Goal: Information Seeking & Learning: Learn about a topic

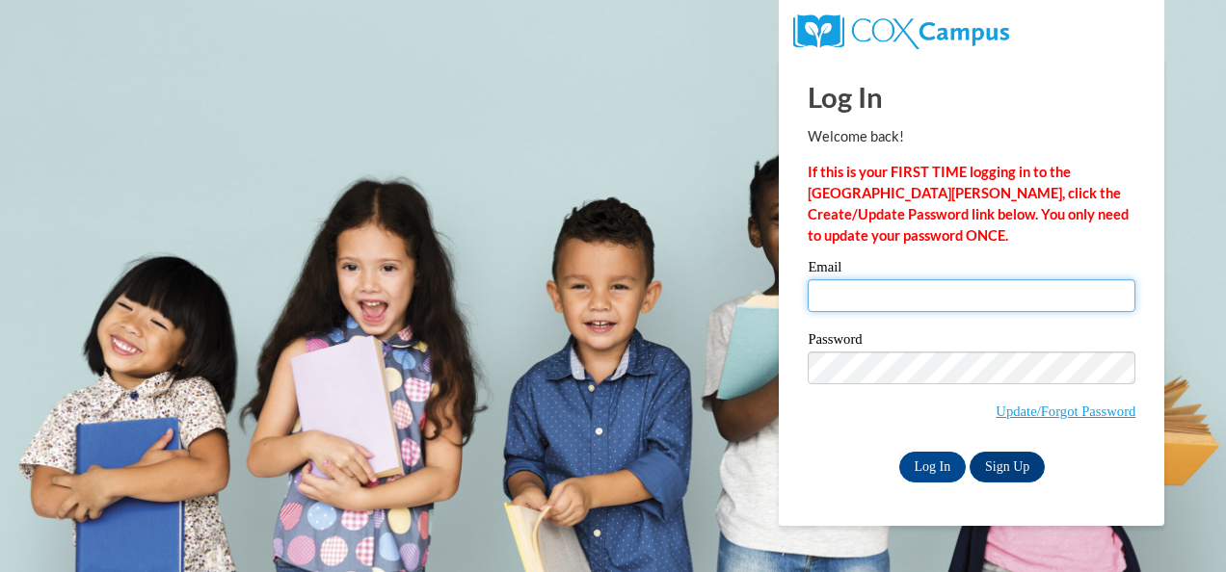
click at [839, 299] on input "Email" at bounding box center [971, 295] width 328 height 33
type input "dfields@kippatl.org"
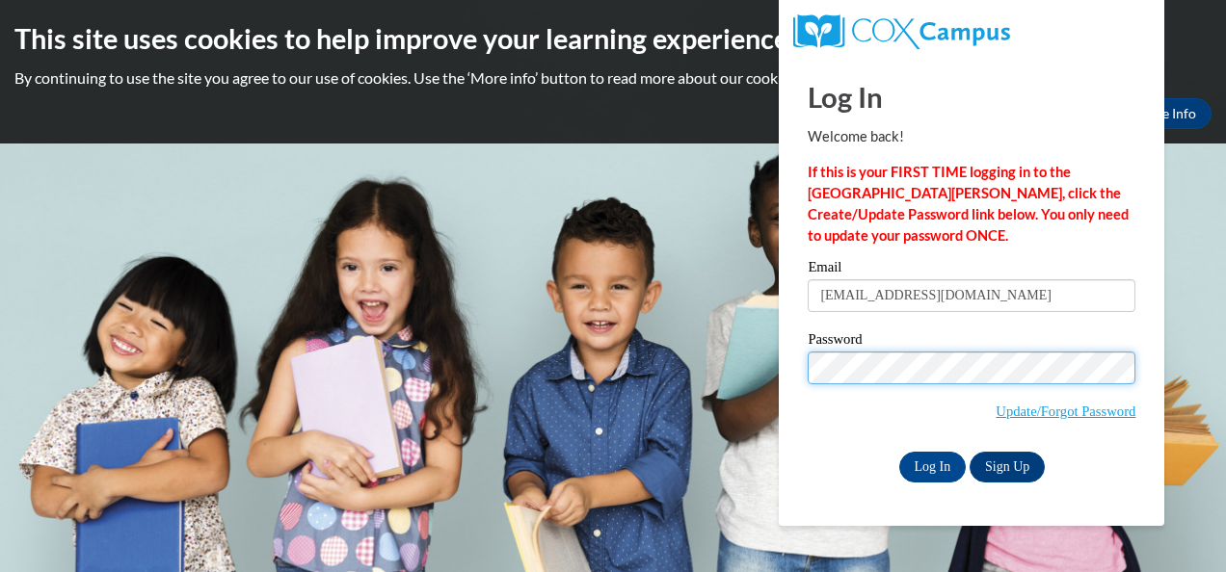
click at [899, 452] on input "Log In" at bounding box center [932, 467] width 67 height 31
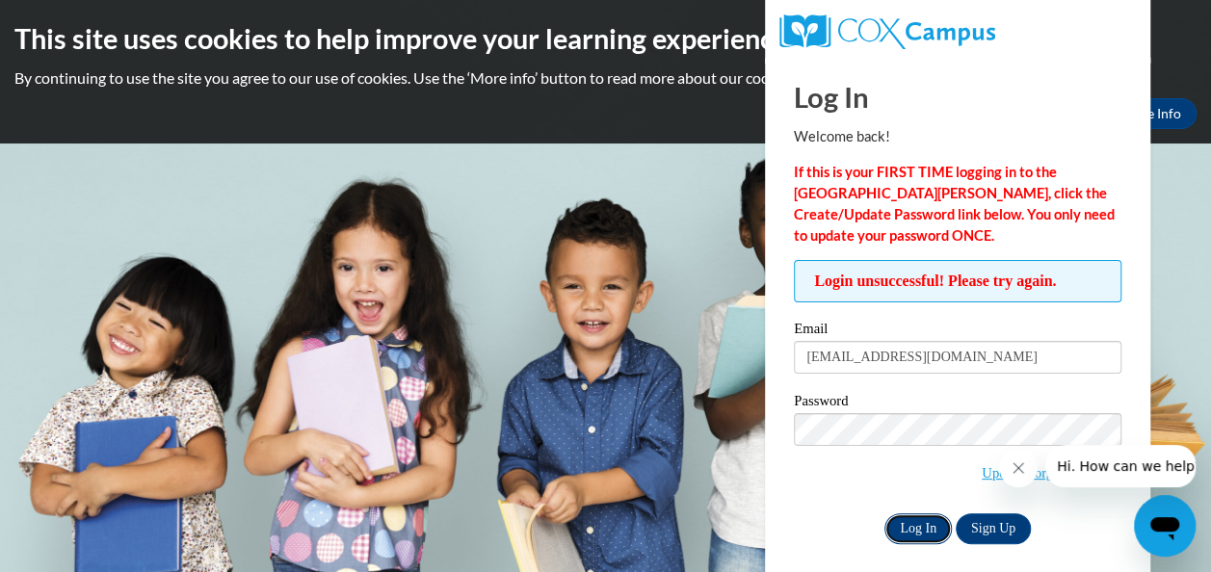
click at [921, 522] on input "Log In" at bounding box center [917, 529] width 67 height 31
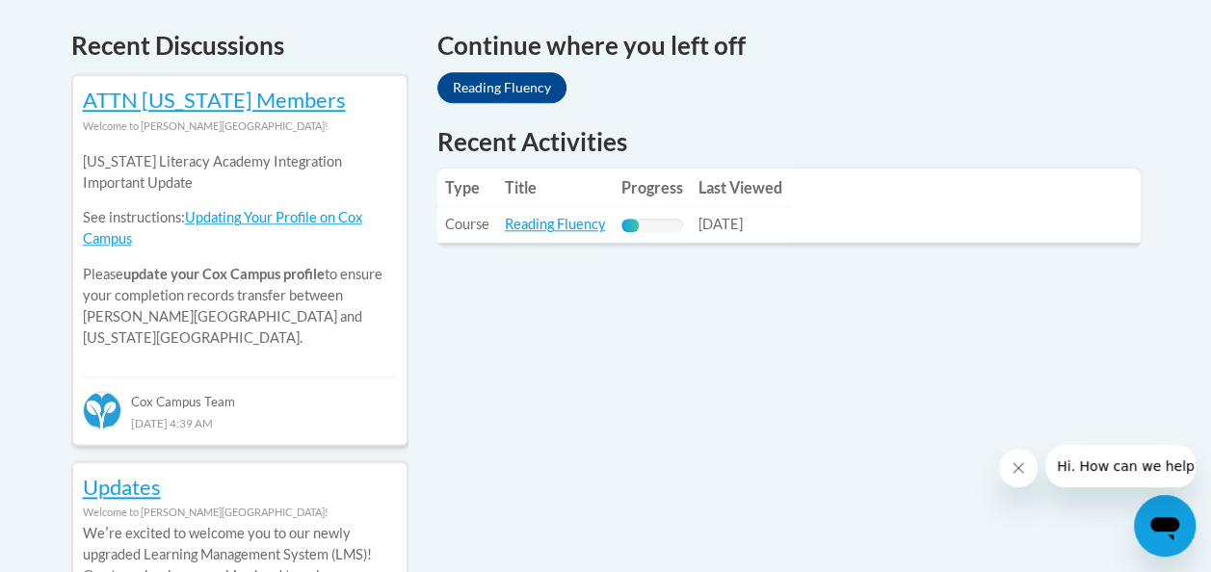
scroll to position [824, 0]
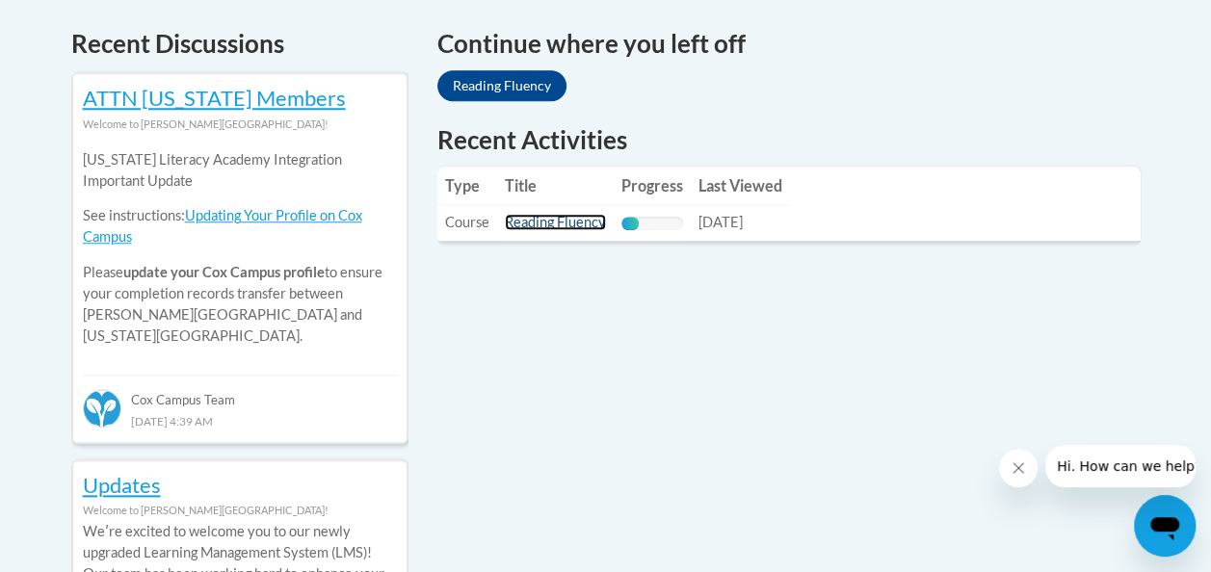
click at [538, 222] on link "Reading Fluency" at bounding box center [555, 222] width 101 height 16
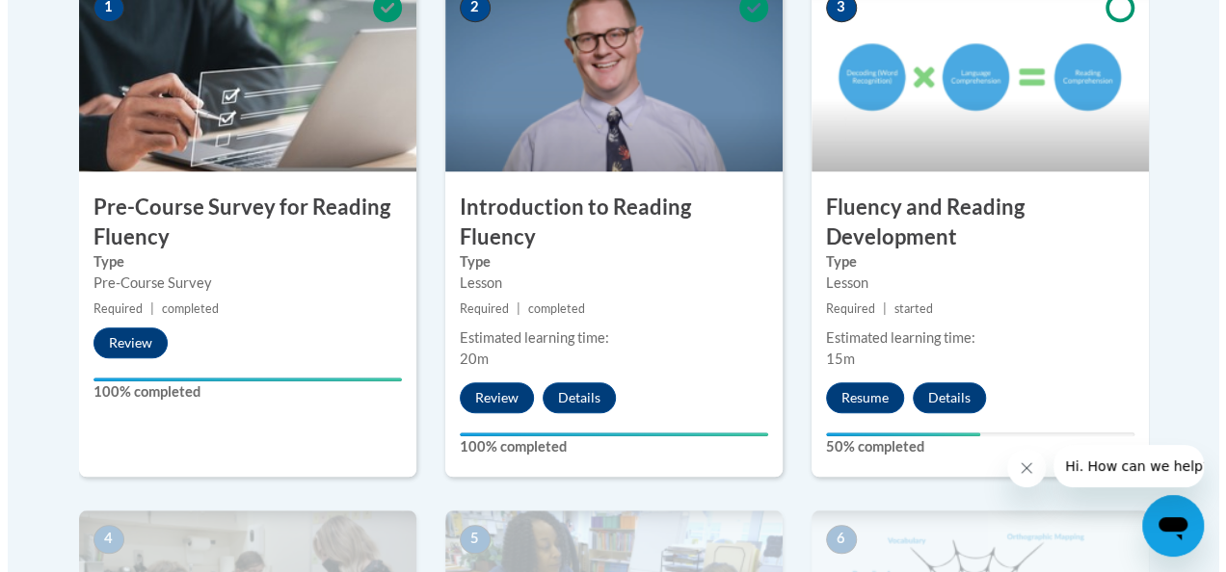
scroll to position [670, 0]
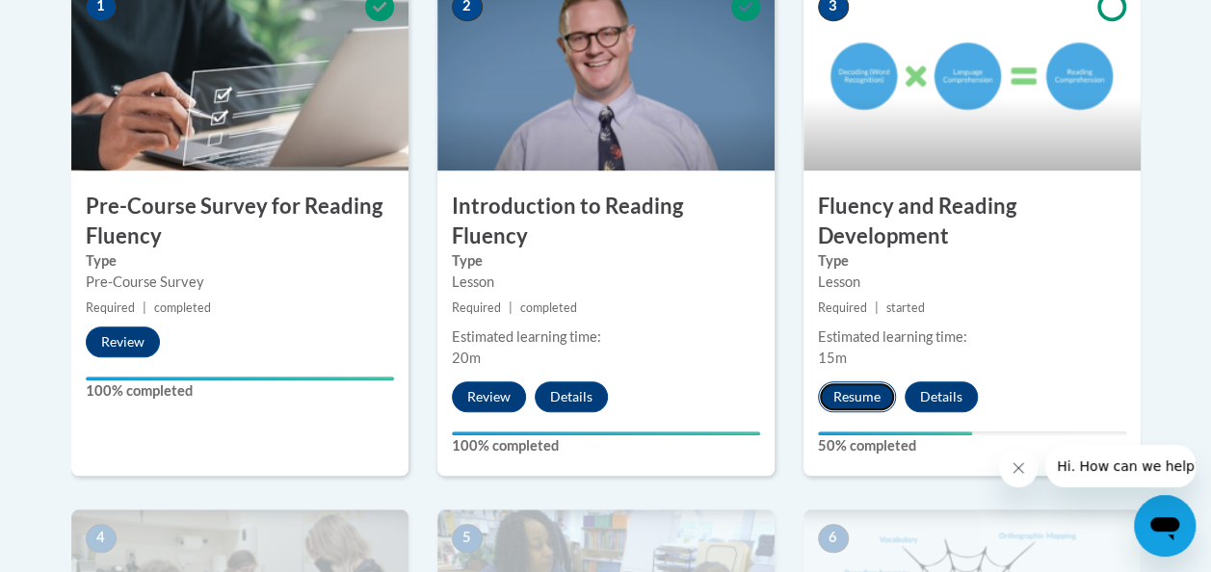
click at [861, 393] on button "Resume" at bounding box center [857, 397] width 78 height 31
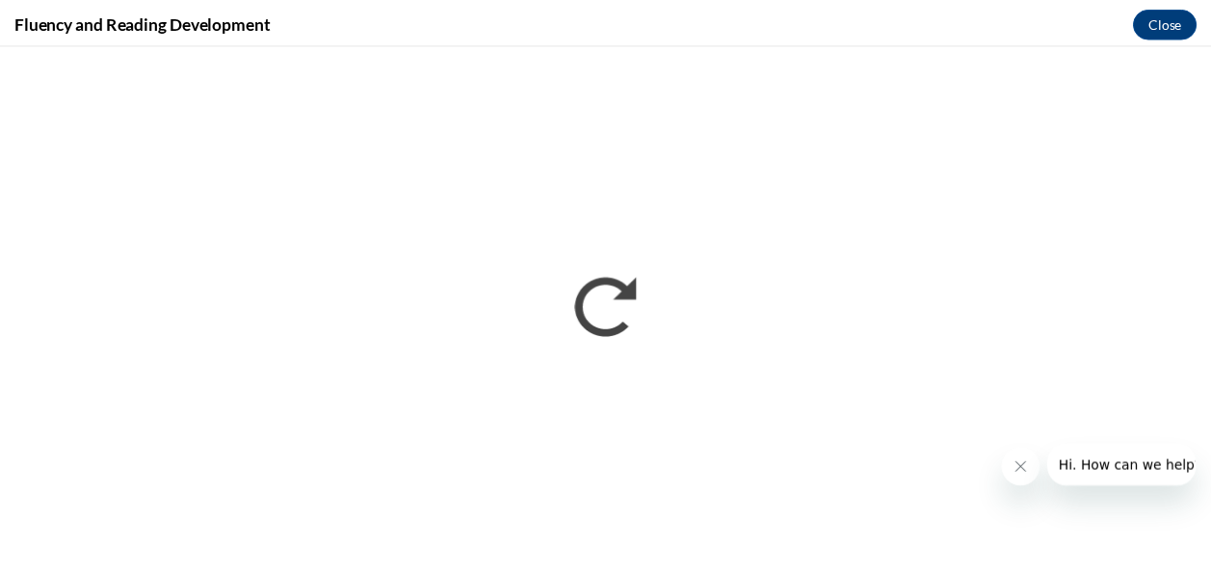
scroll to position [0, 0]
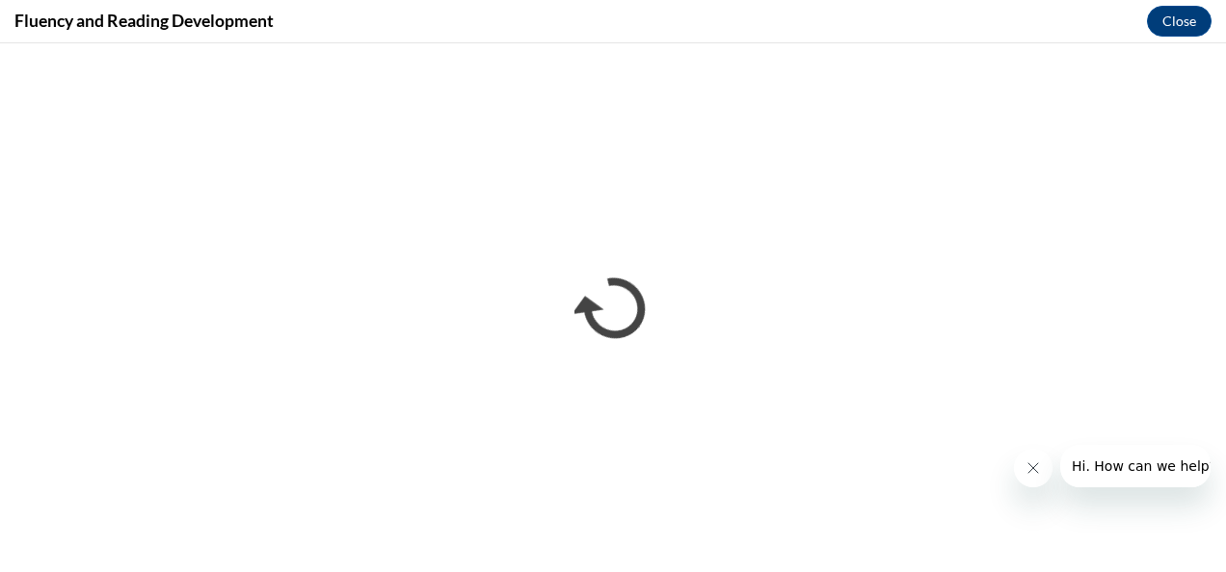
click at [1029, 466] on icon "Close message from company" at bounding box center [1031, 468] width 15 height 15
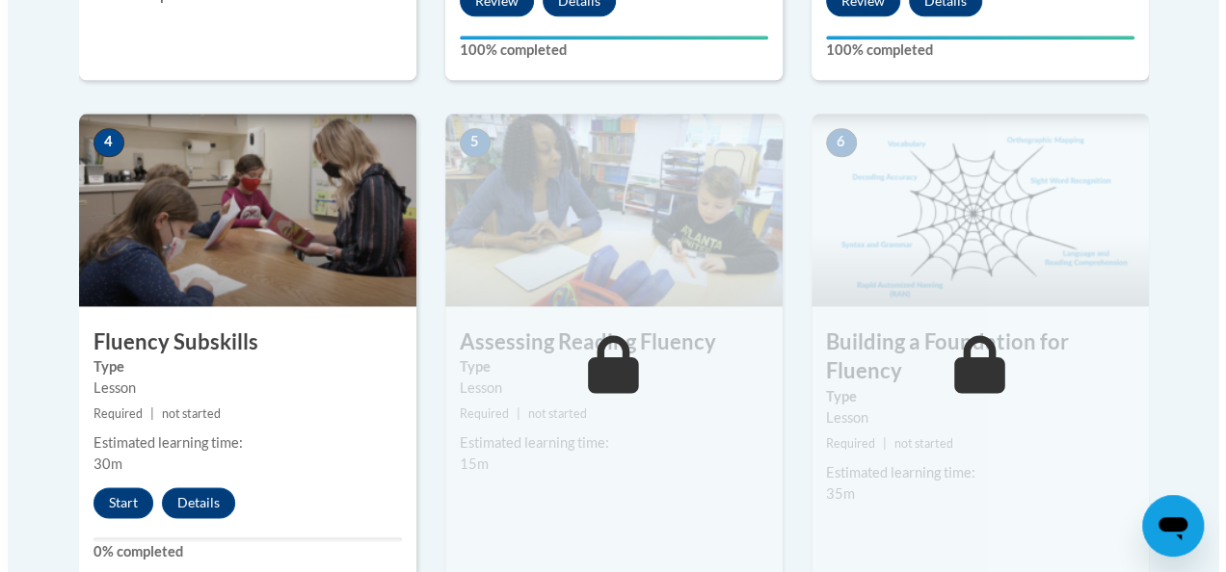
scroll to position [1067, 0]
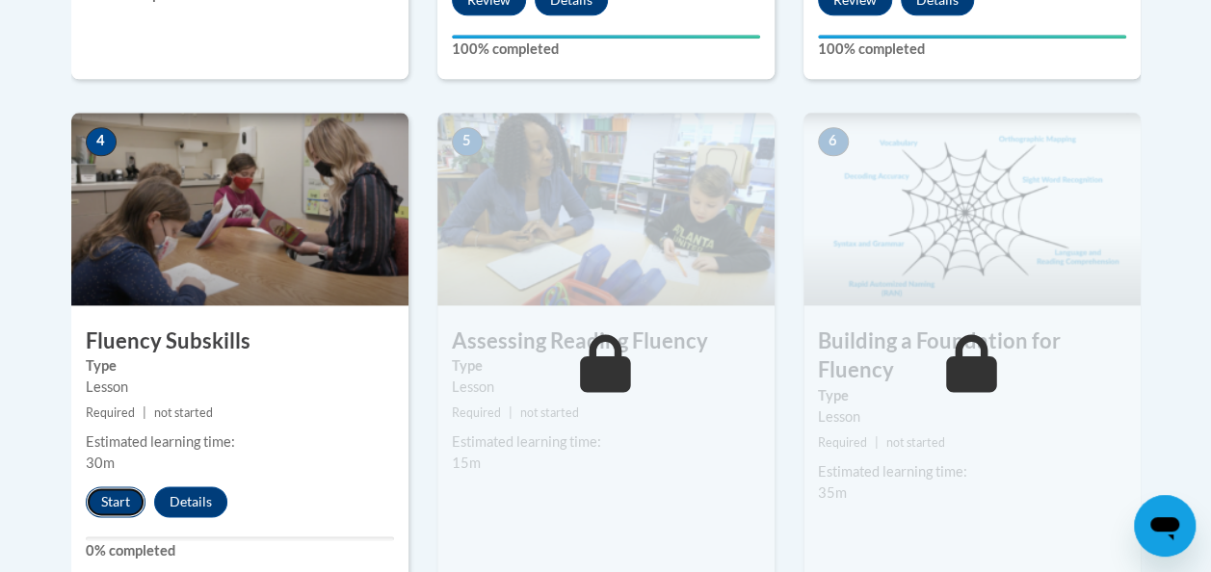
click at [119, 495] on button "Start" at bounding box center [116, 502] width 60 height 31
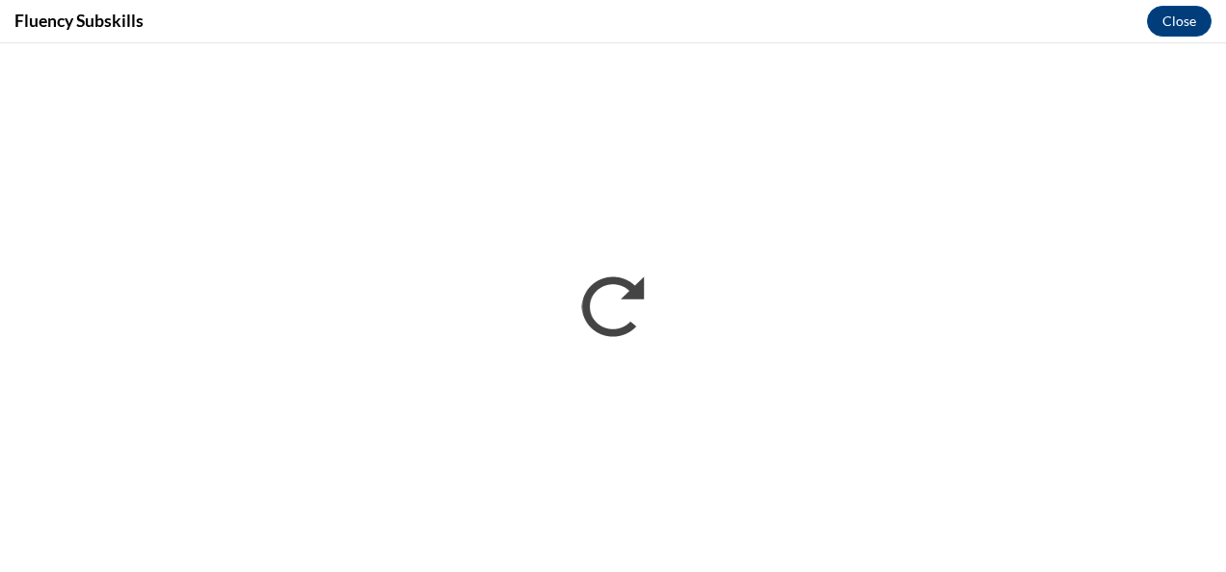
scroll to position [0, 0]
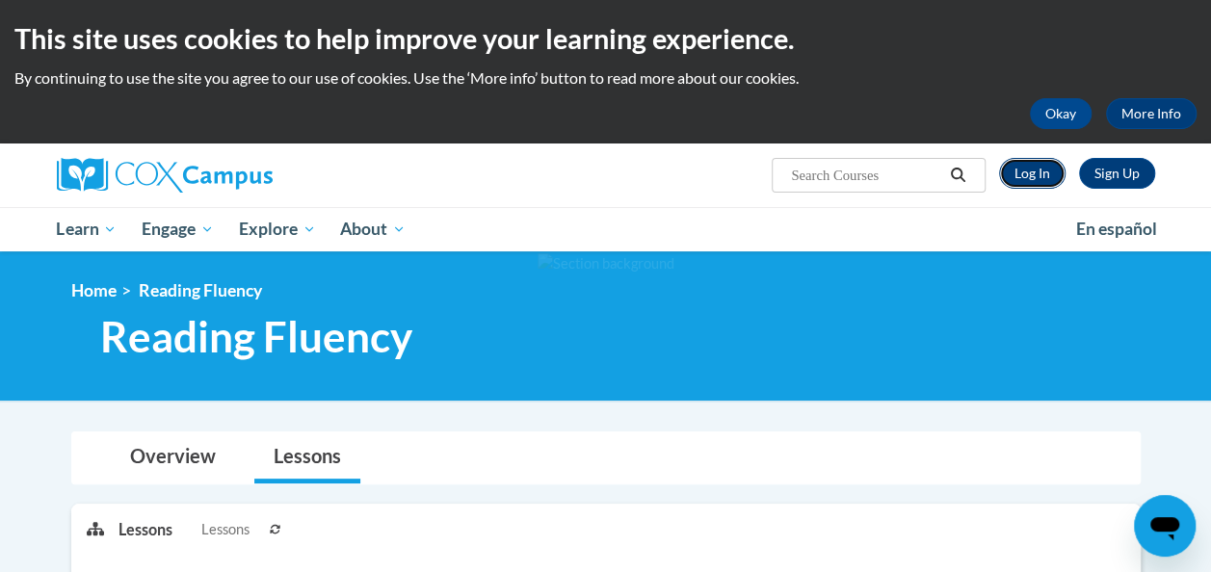
click at [1020, 170] on link "Log In" at bounding box center [1032, 173] width 66 height 31
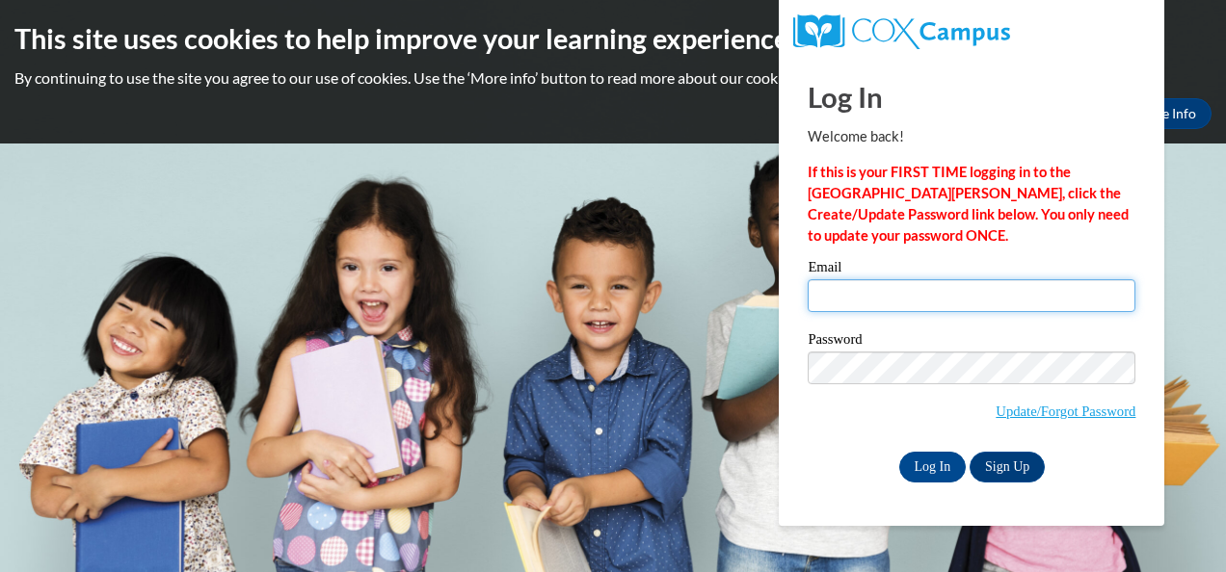
click at [852, 297] on input "Email" at bounding box center [971, 295] width 328 height 33
type input "dfields@kippatl.org"
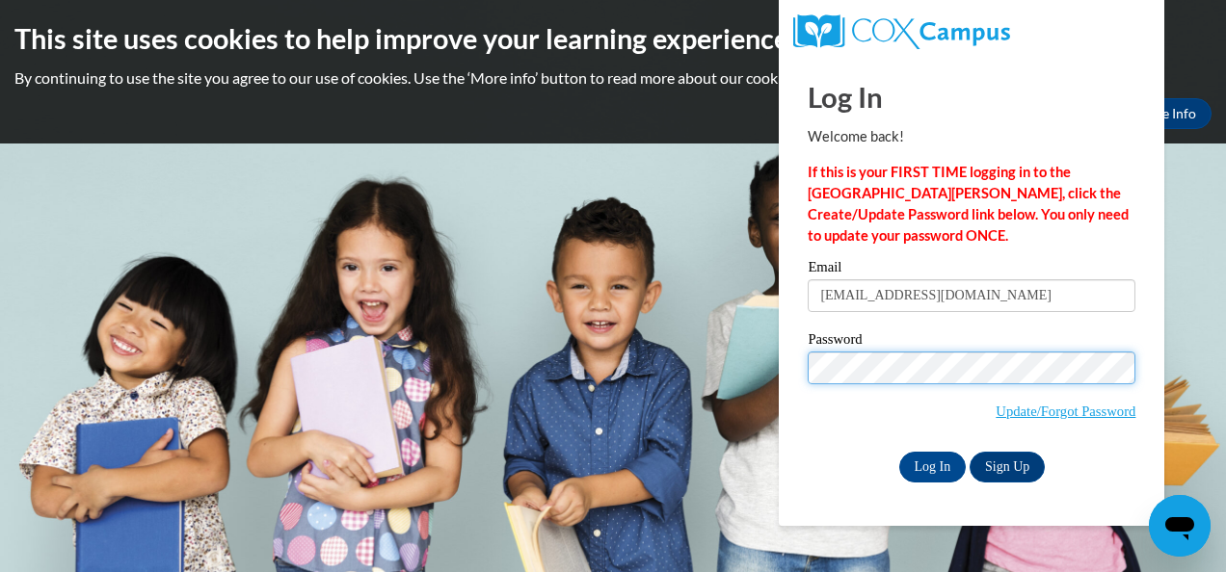
click at [899, 452] on input "Log In" at bounding box center [932, 467] width 67 height 31
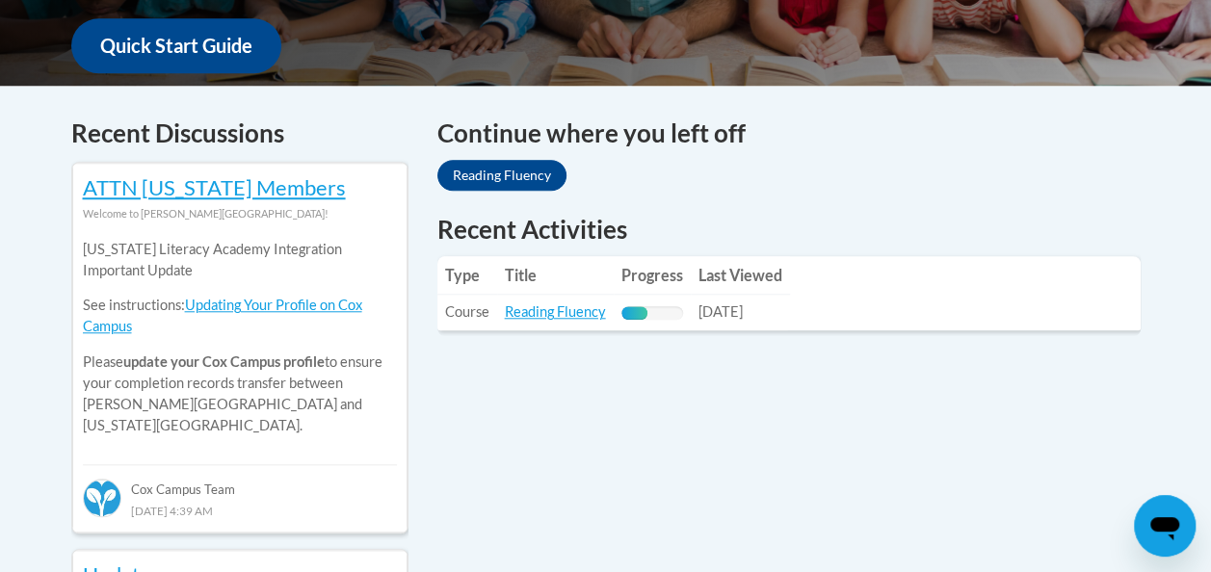
scroll to position [740, 0]
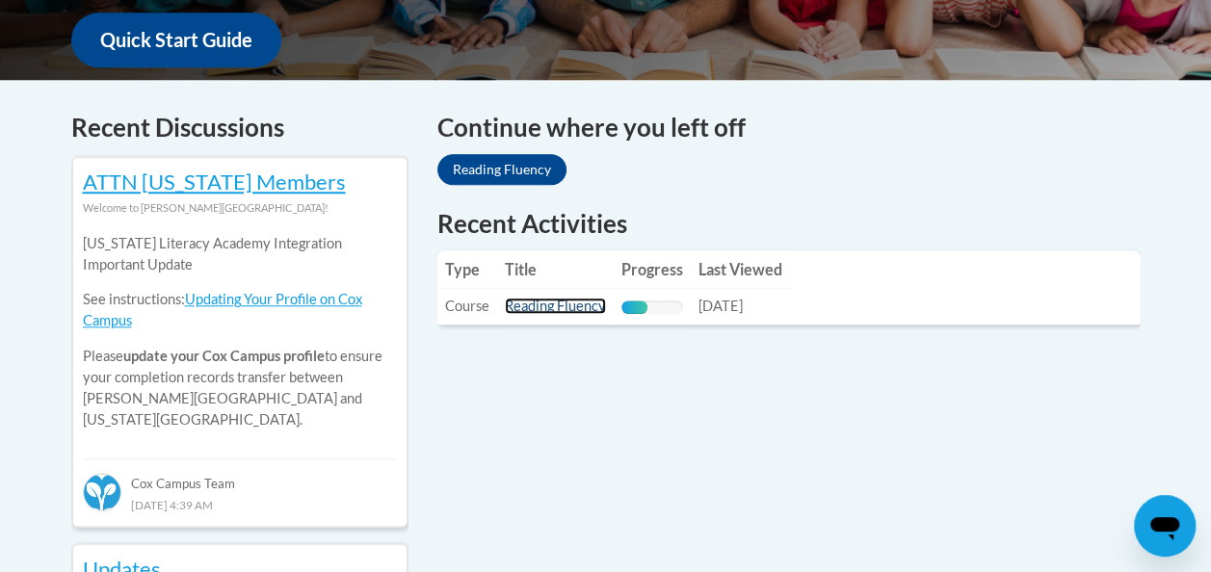
click at [529, 307] on link "Reading Fluency" at bounding box center [555, 306] width 101 height 16
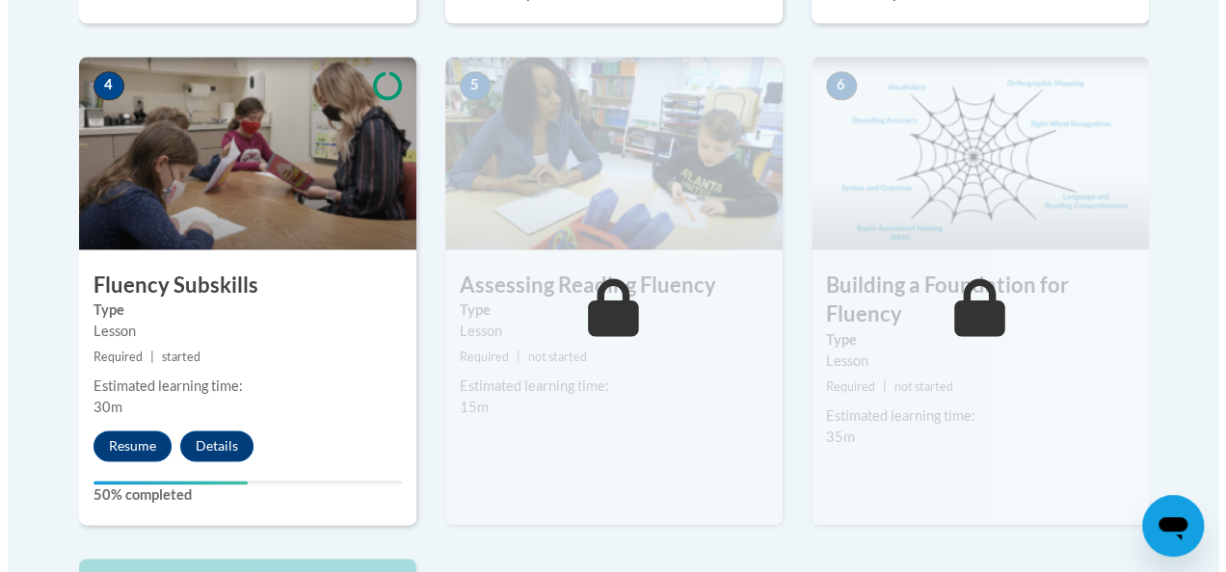
scroll to position [1136, 0]
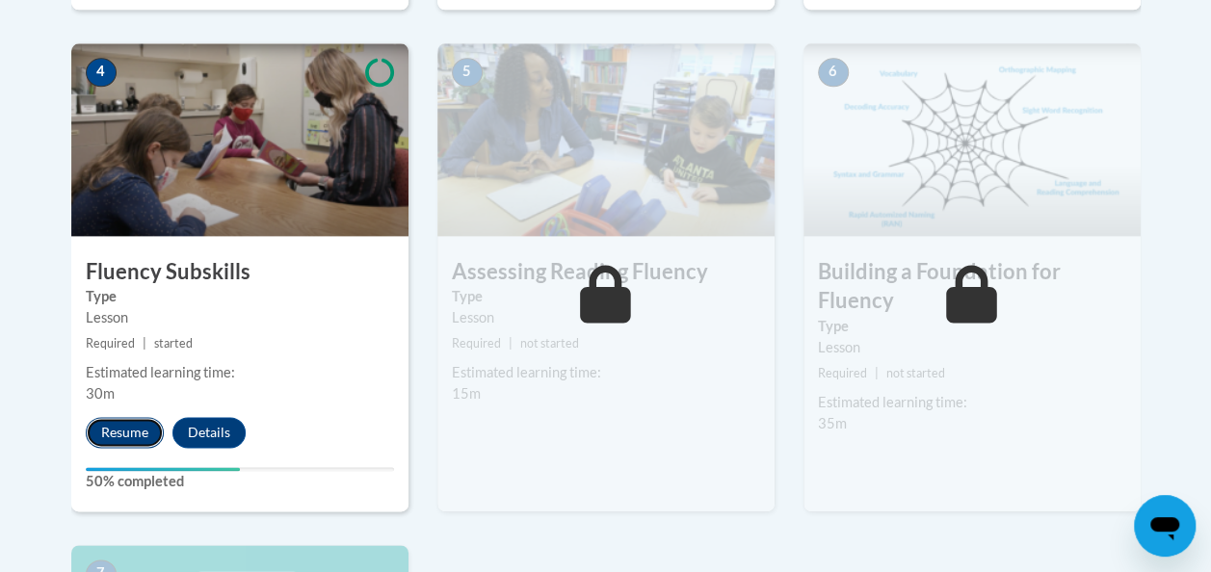
click at [131, 429] on button "Resume" at bounding box center [125, 432] width 78 height 31
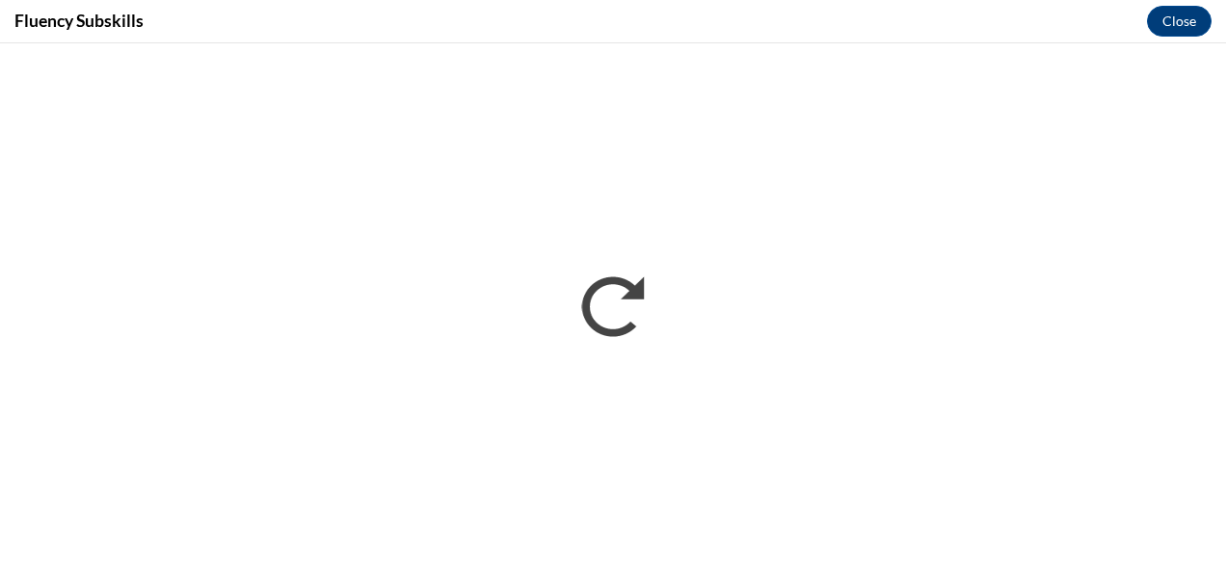
scroll to position [0, 0]
